Goal: Register for event/course

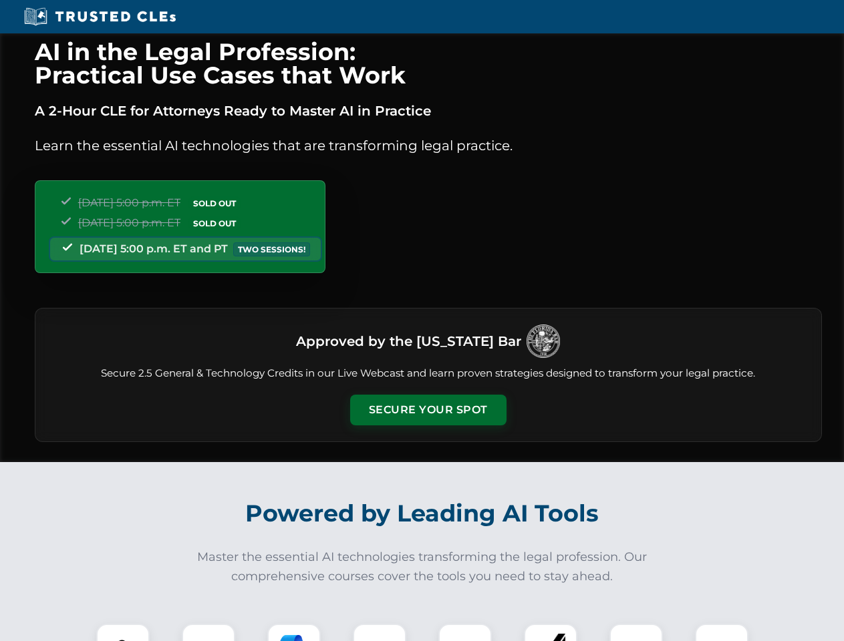
click at [428, 410] on button "Secure Your Spot" at bounding box center [428, 410] width 156 height 31
click at [123, 633] on img at bounding box center [123, 650] width 39 height 39
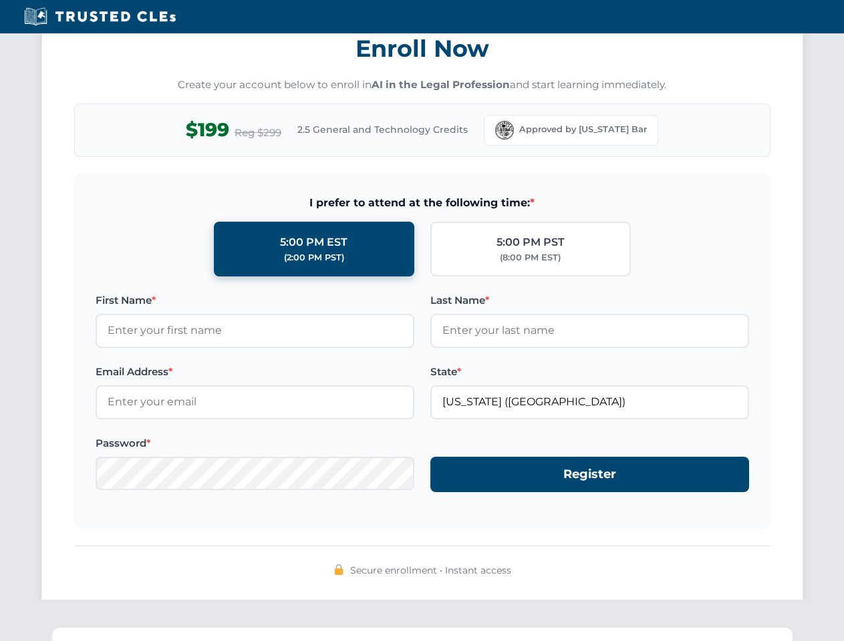
scroll to position [1311, 0]
